Goal: Information Seeking & Learning: Learn about a topic

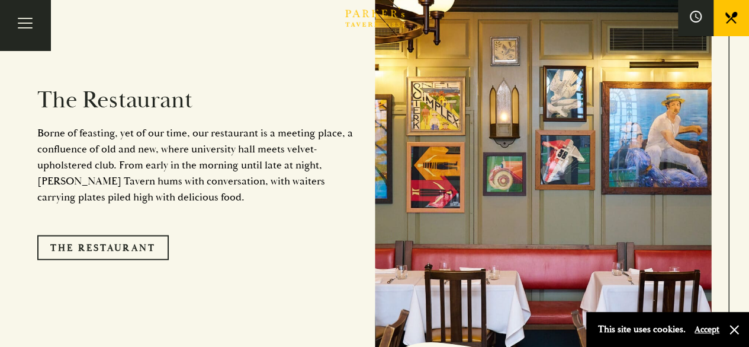
scroll to position [1000, 0]
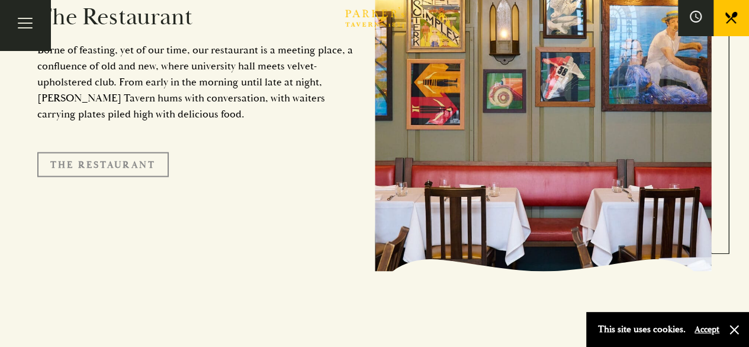
click at [129, 152] on link "The Restaurant" at bounding box center [103, 164] width 132 height 25
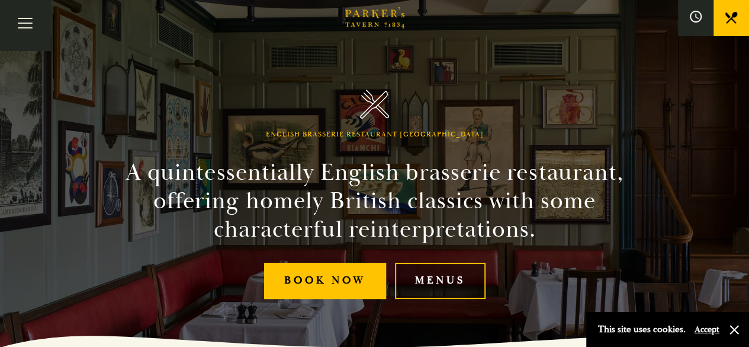
click at [459, 287] on link "Menus" at bounding box center [440, 280] width 91 height 36
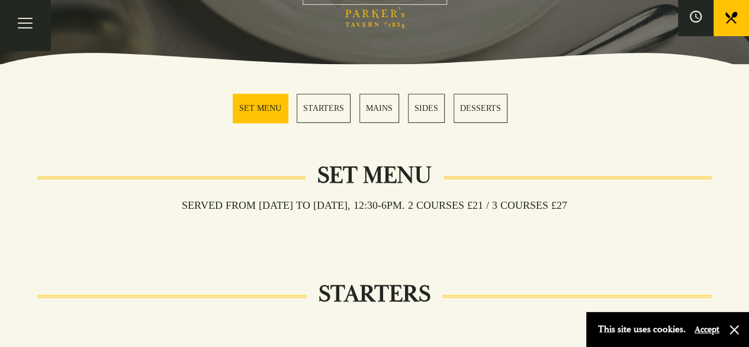
scroll to position [300, 0]
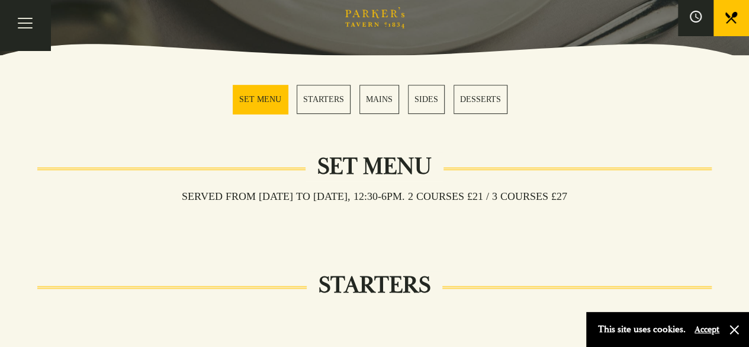
click at [344, 108] on link "STARTERS" at bounding box center [324, 99] width 54 height 29
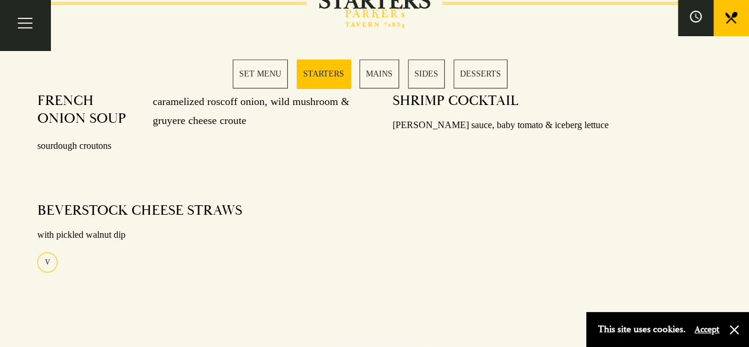
scroll to position [585, 0]
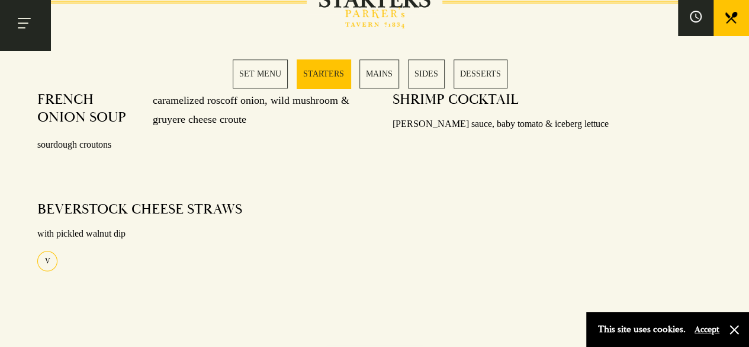
click at [33, 24] on button "Toggle navigation" at bounding box center [25, 25] width 50 height 50
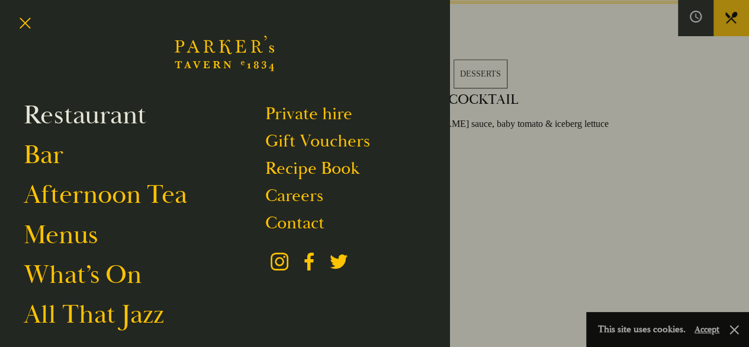
click at [120, 114] on link "Restaurant" at bounding box center [85, 114] width 123 height 33
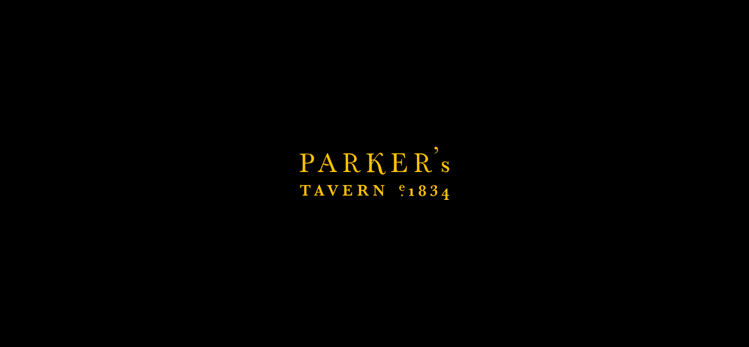
scroll to position [822, 0]
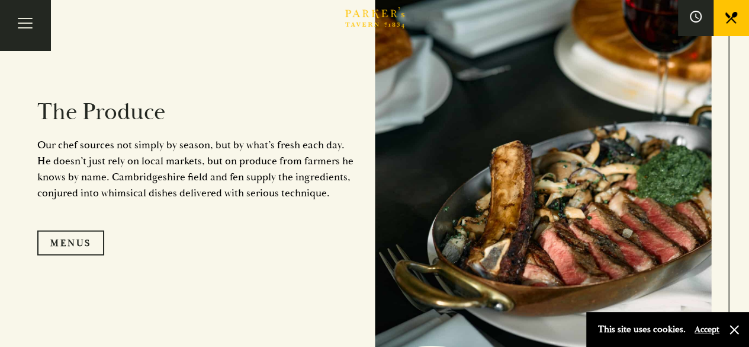
scroll to position [1039, 0]
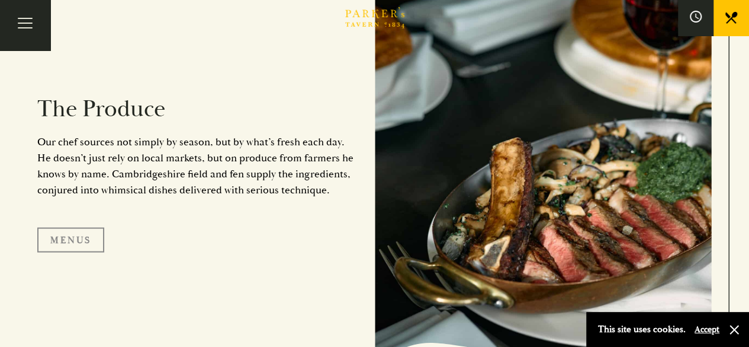
click at [72, 243] on link "Menus" at bounding box center [70, 239] width 67 height 25
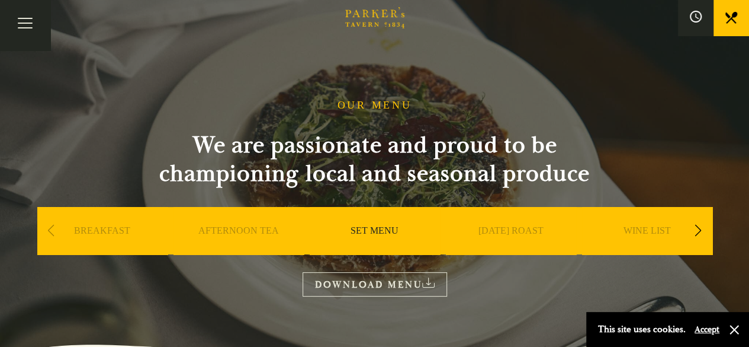
click at [695, 230] on div "Next slide" at bounding box center [699, 230] width 16 height 26
click at [512, 232] on link "A LA CARTE" at bounding box center [510, 248] width 55 height 47
